Goal: Task Accomplishment & Management: Manage account settings

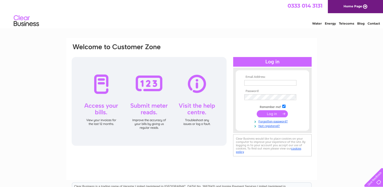
type input "contactus@wmskelton.co.uk"
click at [276, 110] on input "submit" at bounding box center [271, 113] width 31 height 7
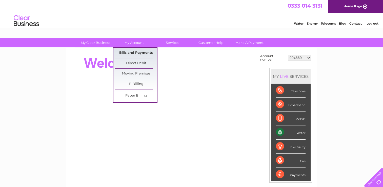
click at [134, 53] on link "Bills and Payments" at bounding box center [136, 53] width 42 height 10
click at [125, 53] on link "Bills and Payments" at bounding box center [136, 53] width 42 height 10
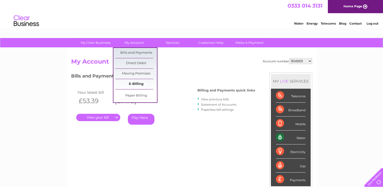
click at [136, 86] on link "E-Billing" at bounding box center [136, 84] width 42 height 10
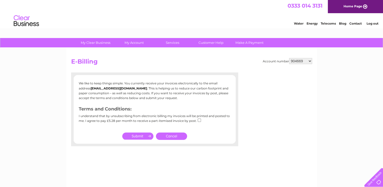
click at [174, 137] on link "Cancel" at bounding box center [171, 135] width 31 height 7
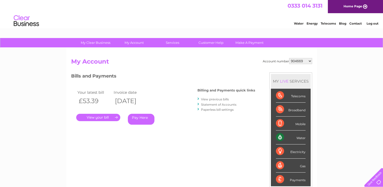
click at [103, 119] on link "." at bounding box center [98, 117] width 44 height 7
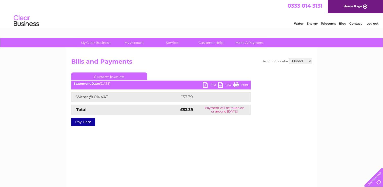
click at [209, 85] on link "PDF" at bounding box center [210, 85] width 15 height 7
click at [220, 162] on div "Account number 904669 30275740 Bills and Payments Current Invoice PDF CSV Print" at bounding box center [191, 119] width 250 height 142
click at [310, 61] on select "904669 30275740" at bounding box center [300, 61] width 23 height 6
select select "30275740"
click at [289, 58] on select "904669 30275740" at bounding box center [300, 61] width 23 height 6
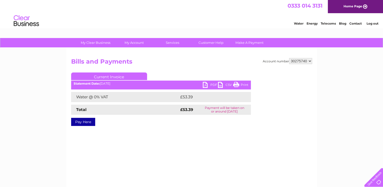
click at [308, 60] on select "904669 30275740" at bounding box center [300, 61] width 23 height 6
click at [289, 58] on select "904669 30275740" at bounding box center [300, 61] width 23 height 6
click at [227, 140] on div "Account number 904669 30275740 Bills and Payments Current Invoice PDF CSV Print" at bounding box center [191, 119] width 250 height 142
click at [211, 85] on link "PDF" at bounding box center [210, 85] width 15 height 7
click at [214, 151] on div "Account number 904669 30275740 Bills and Payments Current Invoice PDF CSV Print" at bounding box center [191, 119] width 250 height 142
